Goal: Task Accomplishment & Management: Use online tool/utility

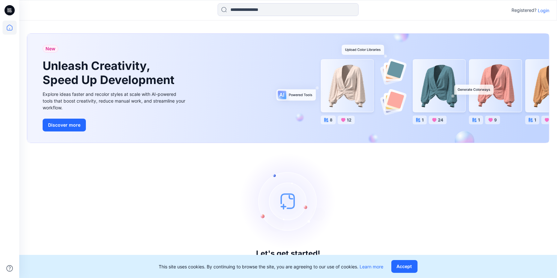
click at [546, 9] on p "Login" at bounding box center [544, 10] width 12 height 7
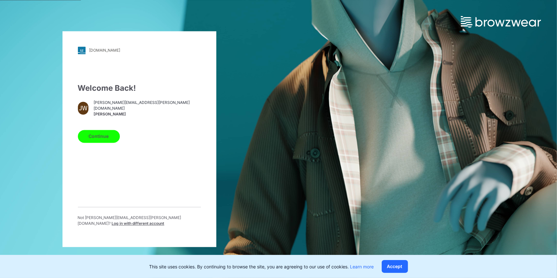
click at [83, 141] on button "Continue" at bounding box center [99, 136] width 42 height 13
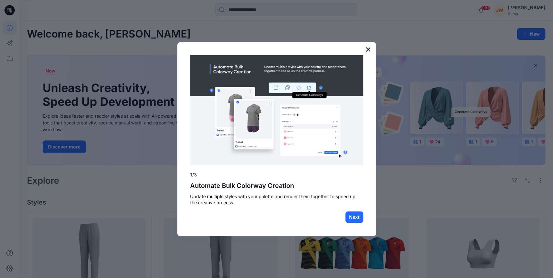
click at [368, 51] on button "×" at bounding box center [368, 49] width 6 height 10
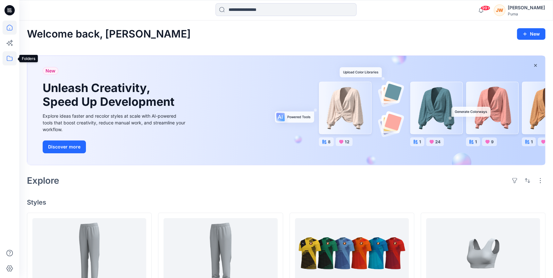
click at [10, 57] on icon at bounding box center [10, 58] width 6 height 5
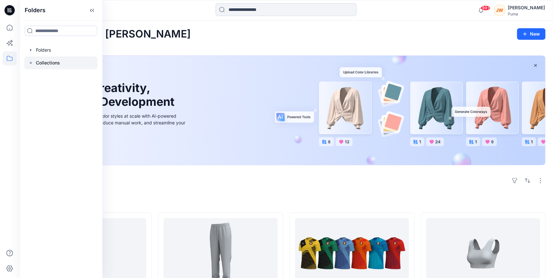
click at [30, 61] on icon at bounding box center [30, 62] width 5 height 5
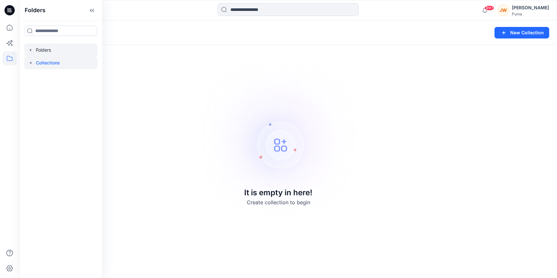
click at [31, 49] on icon "button" at bounding box center [30, 49] width 5 height 5
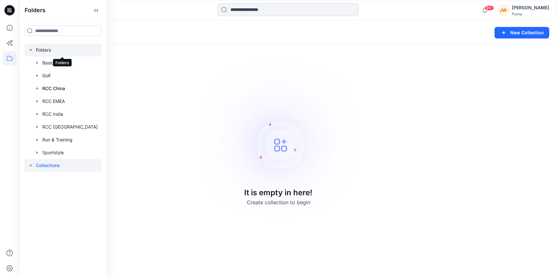
click at [38, 53] on div at bounding box center [62, 50] width 77 height 13
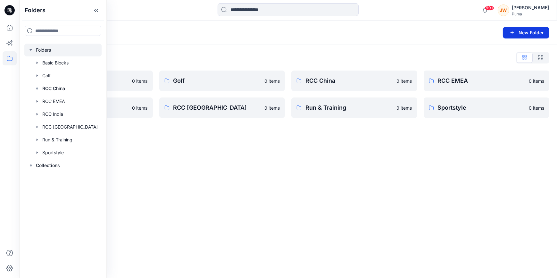
click at [530, 30] on button "New Folder" at bounding box center [526, 33] width 46 height 12
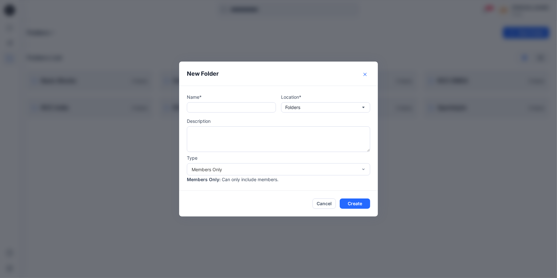
click at [362, 74] on button "Close" at bounding box center [365, 74] width 10 height 10
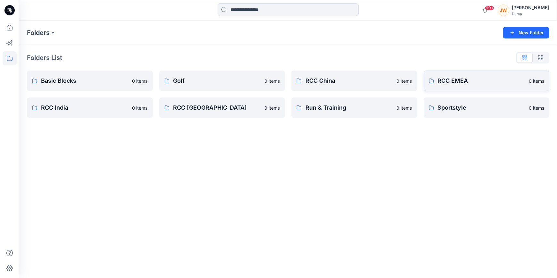
click at [453, 80] on p "RCC EMEA" at bounding box center [481, 80] width 87 height 9
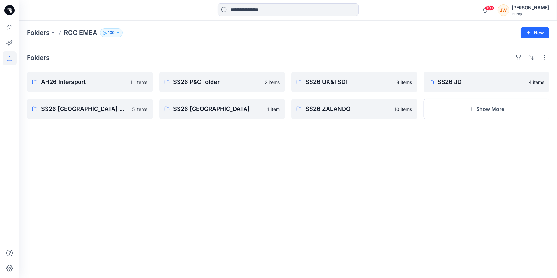
click at [308, 58] on div "Folders" at bounding box center [288, 58] width 522 height 10
click at [474, 103] on button "Show More" at bounding box center [487, 109] width 126 height 21
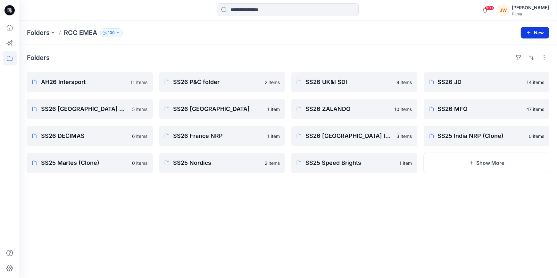
click at [532, 32] on button "New" at bounding box center [535, 33] width 29 height 12
click at [506, 61] on p "New Folder" at bounding box center [516, 61] width 24 height 7
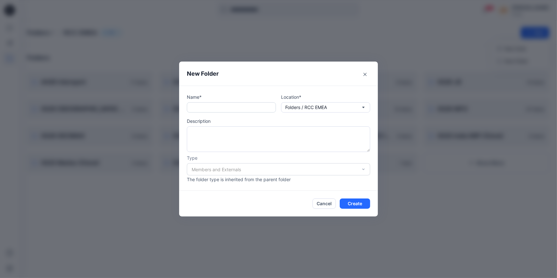
click at [223, 109] on input "text" at bounding box center [231, 107] width 89 height 10
type input "********"
click at [357, 205] on button "Create" at bounding box center [355, 203] width 30 height 10
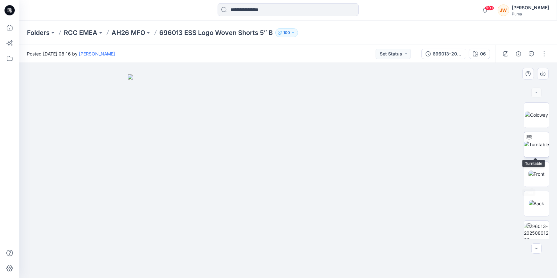
click at [539, 148] on img at bounding box center [536, 144] width 25 height 7
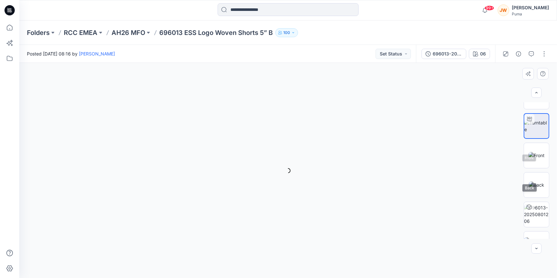
scroll to position [36, 0]
